Goal: Navigation & Orientation: Find specific page/section

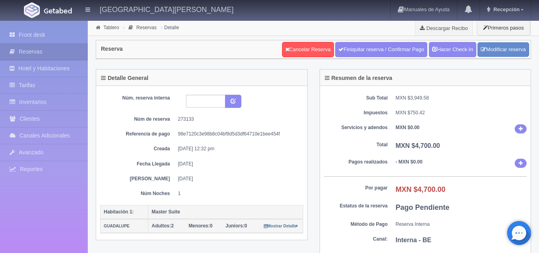
scroll to position [180, 0]
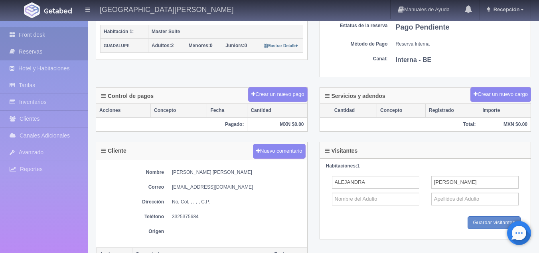
click at [61, 40] on link "Front desk" at bounding box center [44, 35] width 88 height 16
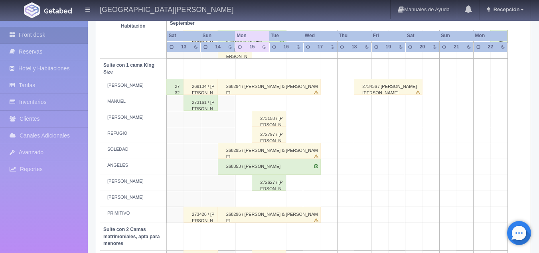
scroll to position [382, 0]
click at [51, 100] on link "Inventarios" at bounding box center [44, 102] width 88 height 16
